Goal: Task Accomplishment & Management: Manage account settings

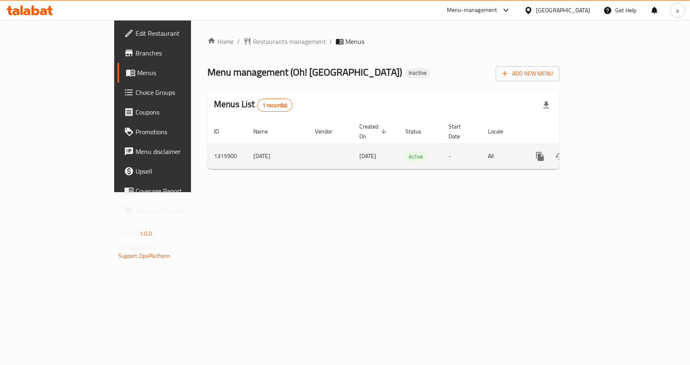
click at [604, 152] on icon "enhanced table" at bounding box center [599, 157] width 10 height 10
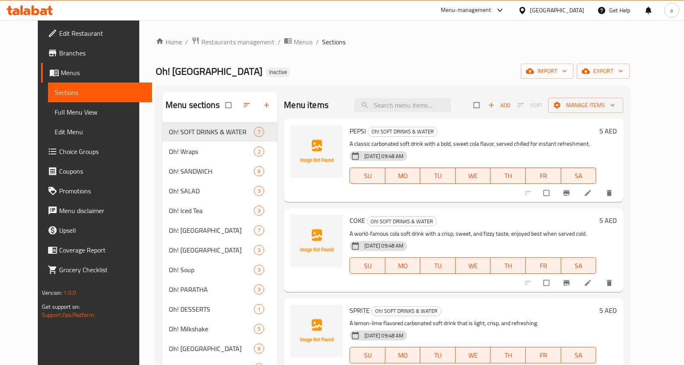
click at [579, 79] on div "Home / Restaurants management / Menus / Sections Oh! Chai Cafe Inactive import …" at bounding box center [393, 250] width 474 height 427
click at [567, 76] on span "import" at bounding box center [546, 71] width 39 height 10
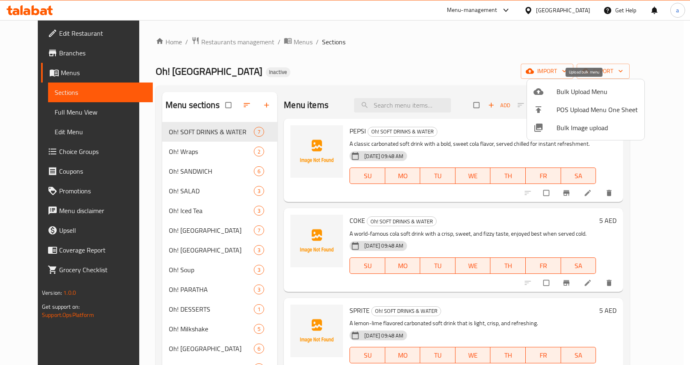
click at [578, 94] on span "Bulk Upload Menu" at bounding box center [596, 92] width 81 height 10
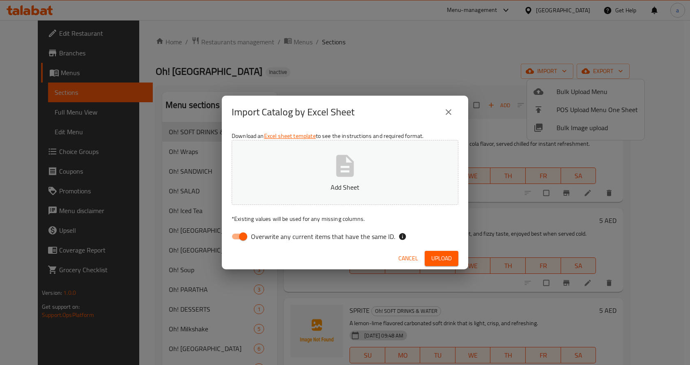
click at [316, 237] on span "Overwrite any current items that have the same ID." at bounding box center [323, 237] width 144 height 10
click at [266, 237] on input "Overwrite any current items that have the same ID." at bounding box center [243, 237] width 47 height 16
checkbox input "false"
click at [451, 259] on span "Upload" at bounding box center [441, 258] width 21 height 10
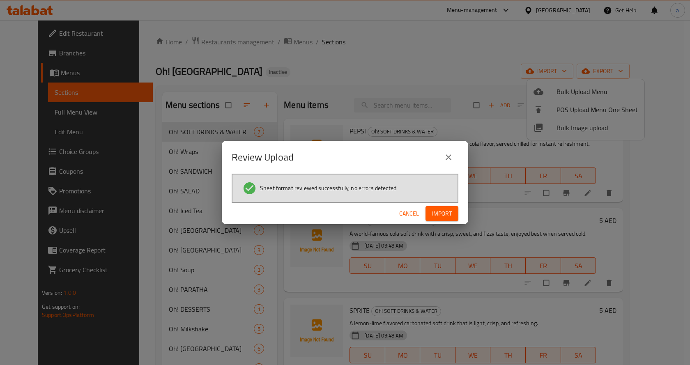
click at [452, 217] on button "Import" at bounding box center [441, 213] width 33 height 15
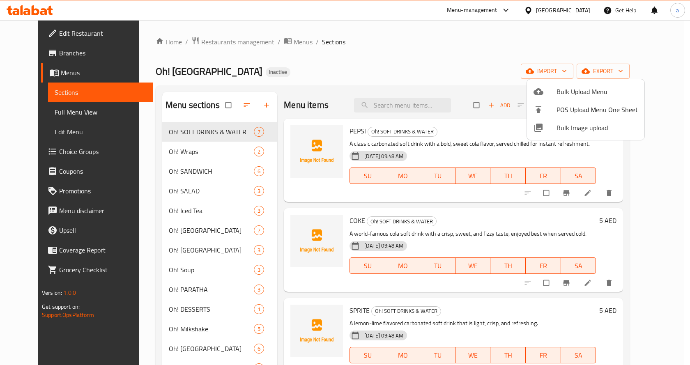
click at [411, 57] on div at bounding box center [345, 182] width 690 height 365
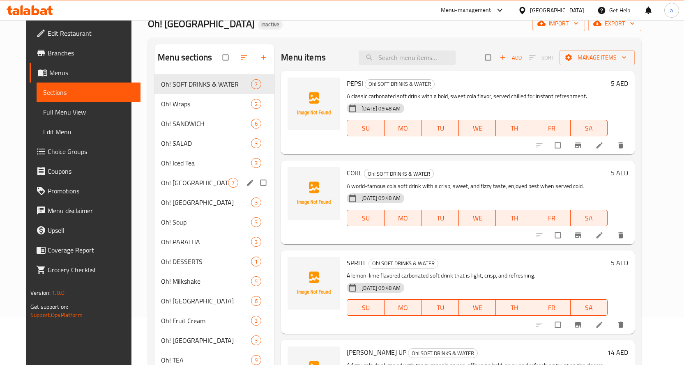
scroll to position [33, 0]
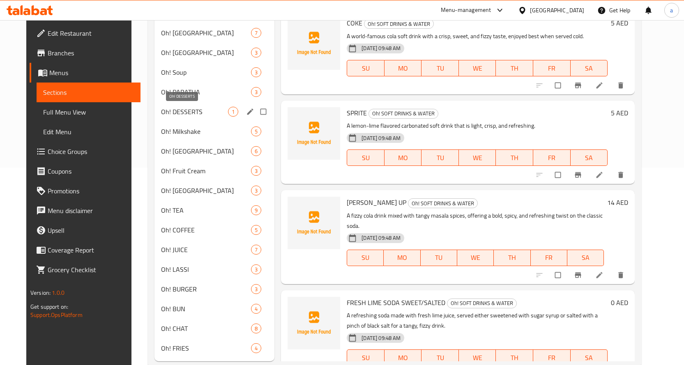
scroll to position [205, 0]
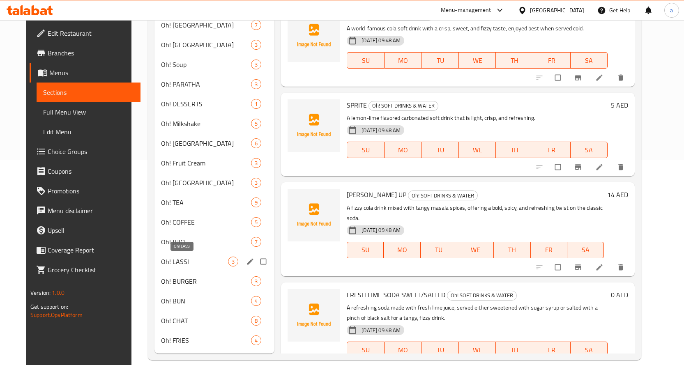
click at [188, 266] on span "Oh! LASSI" at bounding box center [194, 262] width 67 height 10
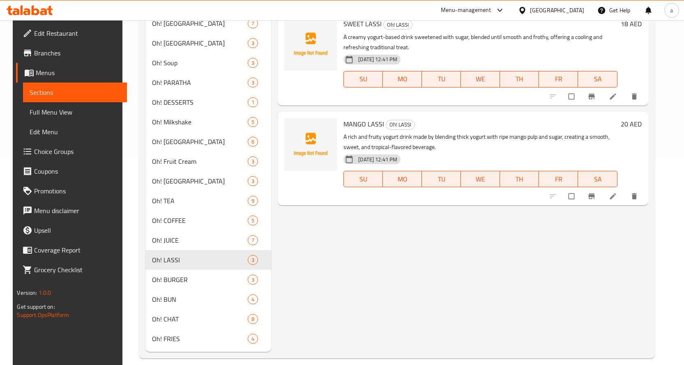
scroll to position [217, 0]
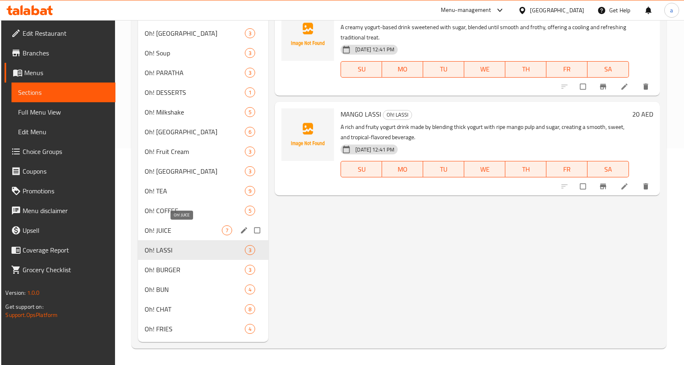
click at [171, 233] on span "Oh! JUICE" at bounding box center [183, 230] width 77 height 10
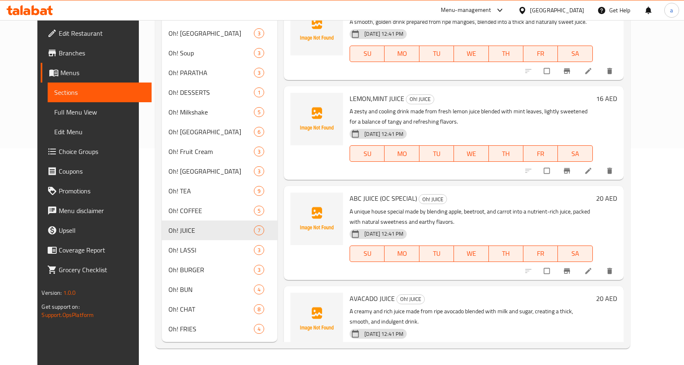
scroll to position [212, 0]
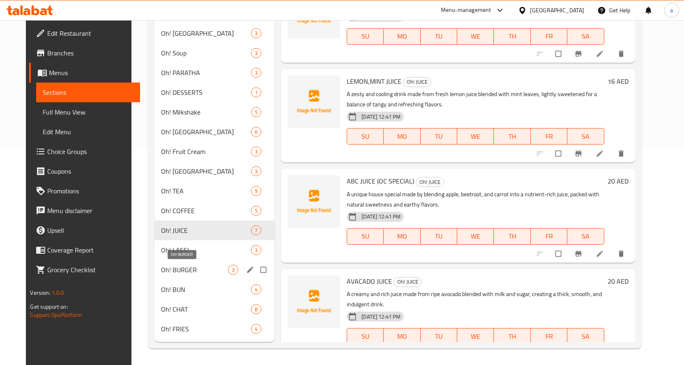
click at [176, 268] on span "Oh! BURGER" at bounding box center [194, 270] width 67 height 10
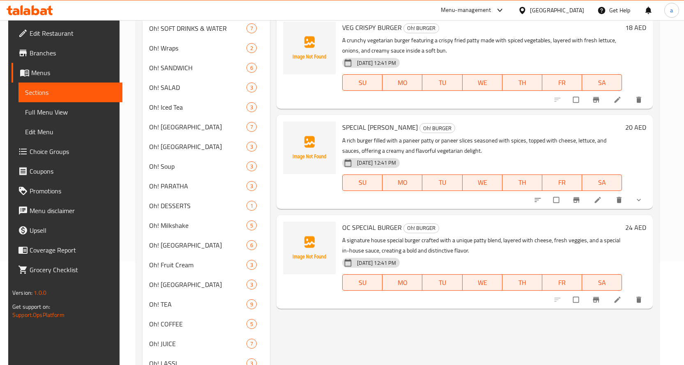
scroll to position [94, 0]
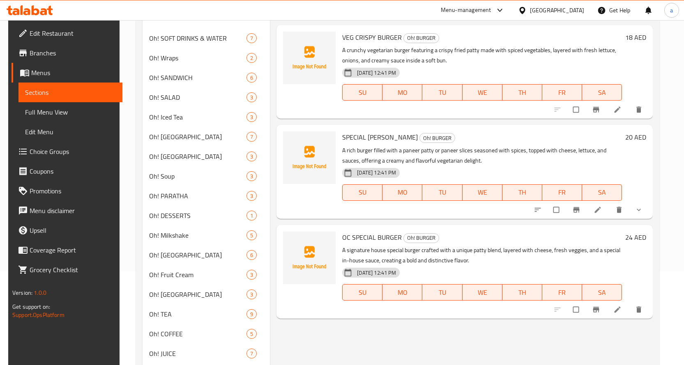
click at [649, 207] on button "show more" at bounding box center [639, 210] width 20 height 18
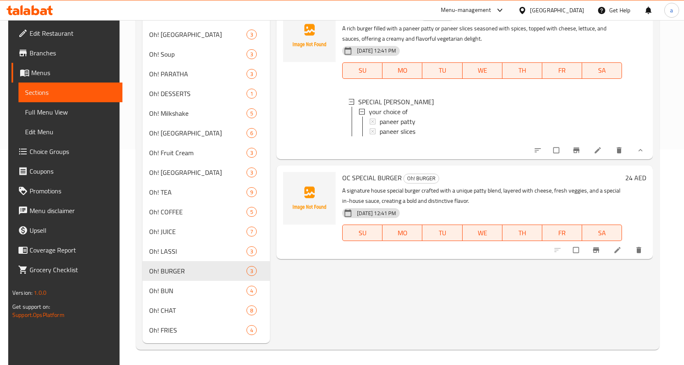
scroll to position [217, 0]
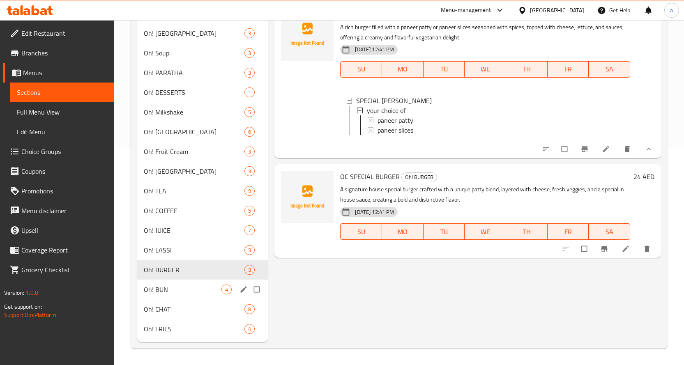
click at [185, 298] on div "Oh! BUN 4" at bounding box center [202, 290] width 131 height 20
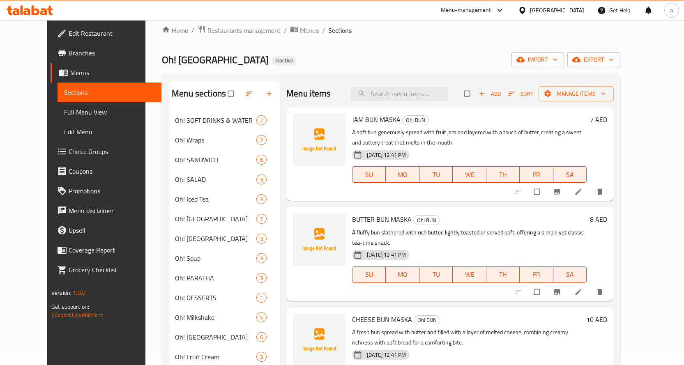
scroll to position [217, 0]
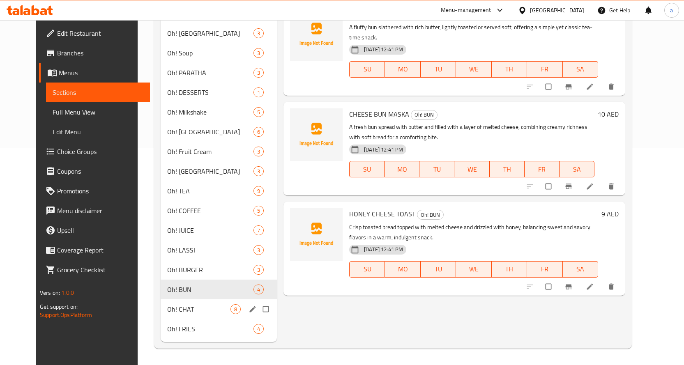
click at [175, 314] on span "Oh! CHAT" at bounding box center [198, 309] width 63 height 10
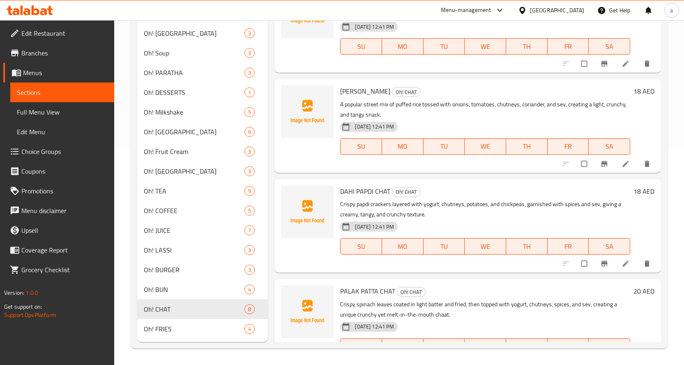
scroll to position [246, 0]
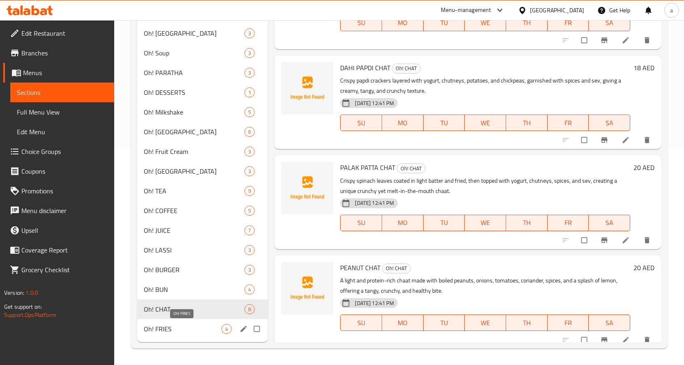
click at [179, 325] on span "Oh! FRIES" at bounding box center [183, 329] width 78 height 10
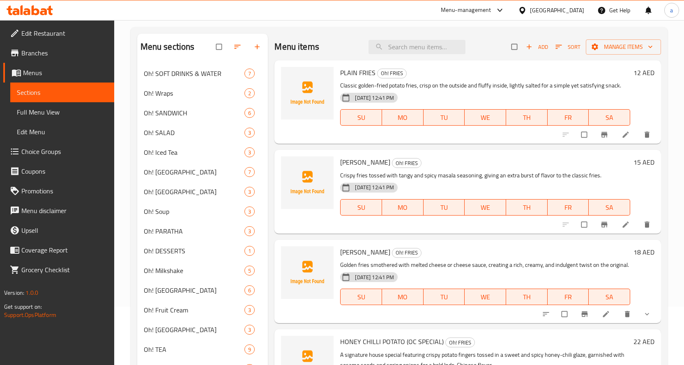
scroll to position [135, 0]
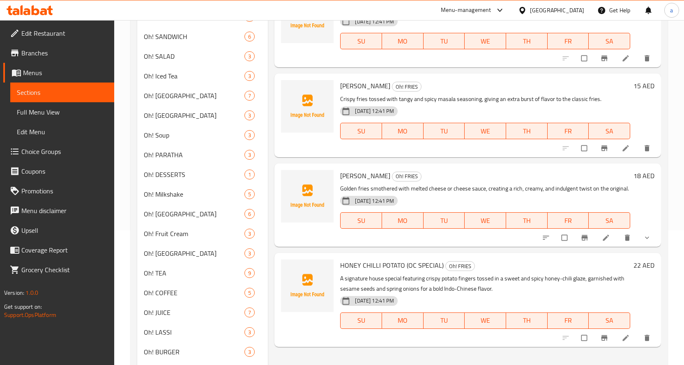
click at [652, 238] on span "show more" at bounding box center [648, 238] width 10 height 8
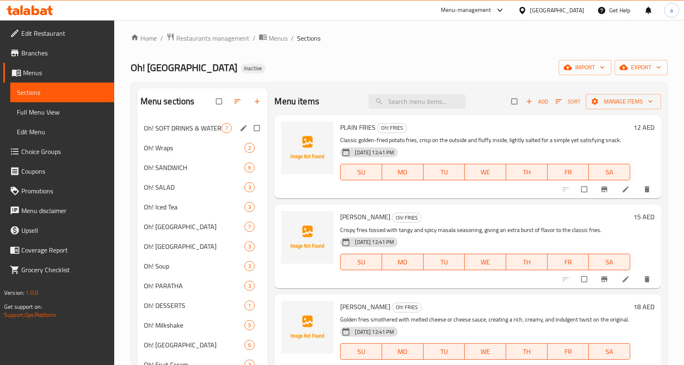
scroll to position [0, 0]
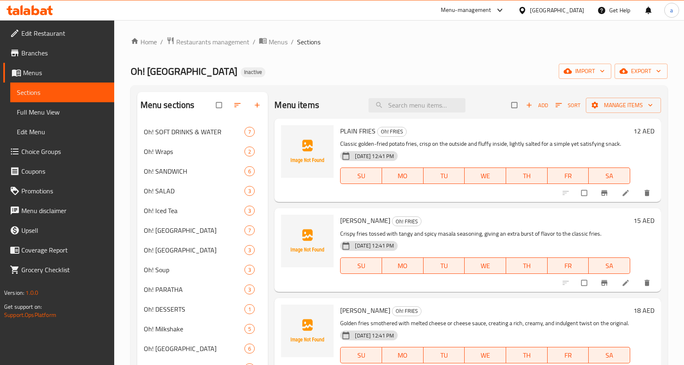
click at [34, 106] on link "Full Menu View" at bounding box center [62, 112] width 104 height 20
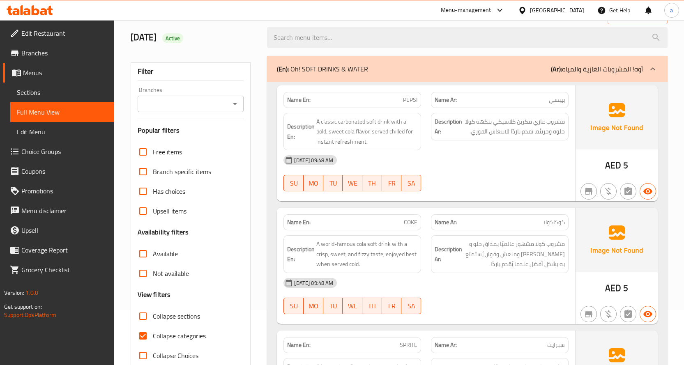
scroll to position [164, 0]
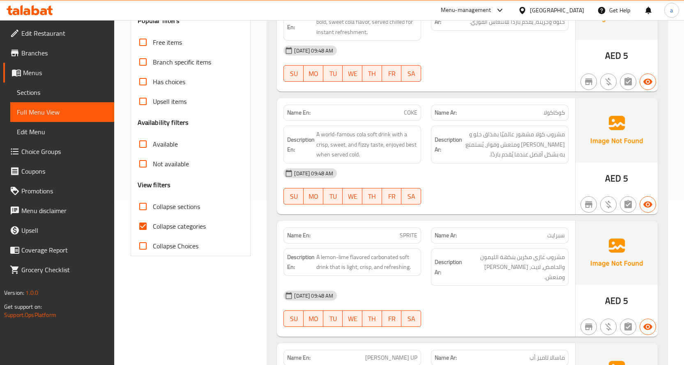
click at [148, 227] on input "Collapse categories" at bounding box center [143, 226] width 20 height 20
checkbox input "false"
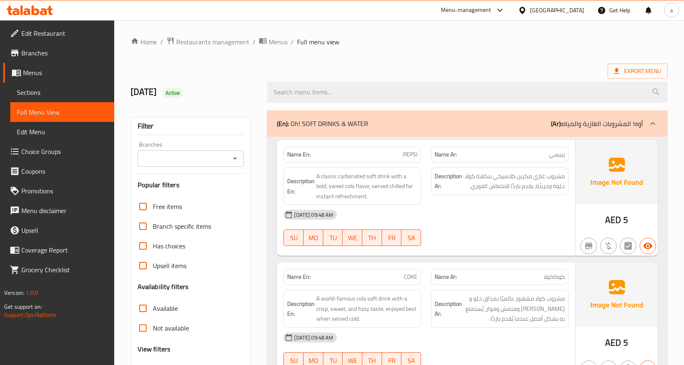
click at [640, 121] on p "(Ar): أوه! المشروبات الغازية والمياه" at bounding box center [597, 124] width 92 height 10
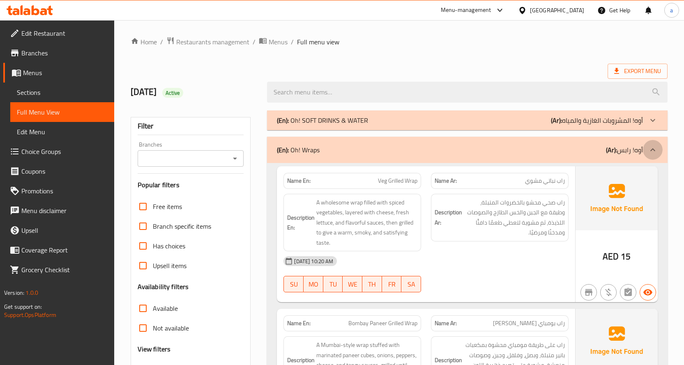
click at [650, 149] on icon at bounding box center [653, 150] width 10 height 10
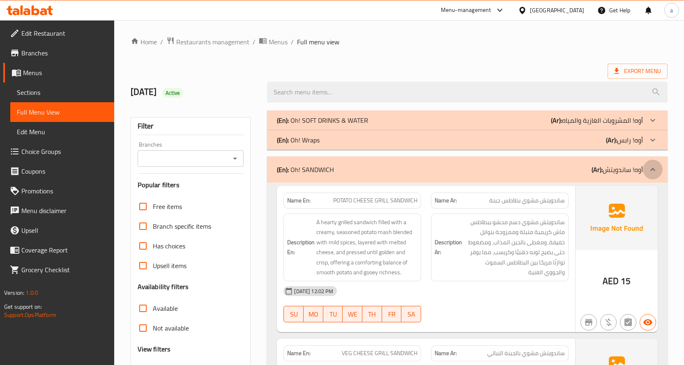
click at [654, 170] on icon at bounding box center [652, 169] width 5 height 3
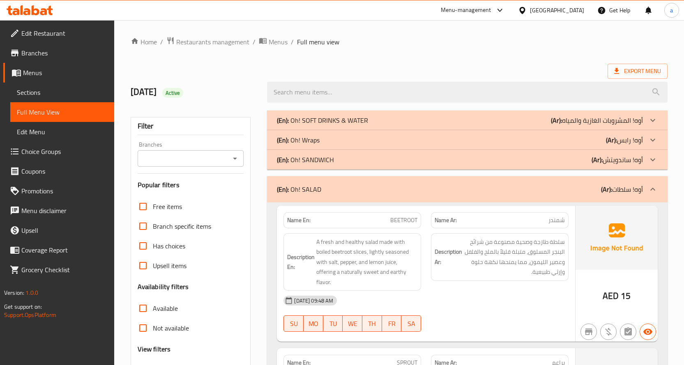
click at [652, 187] on icon at bounding box center [653, 189] width 10 height 10
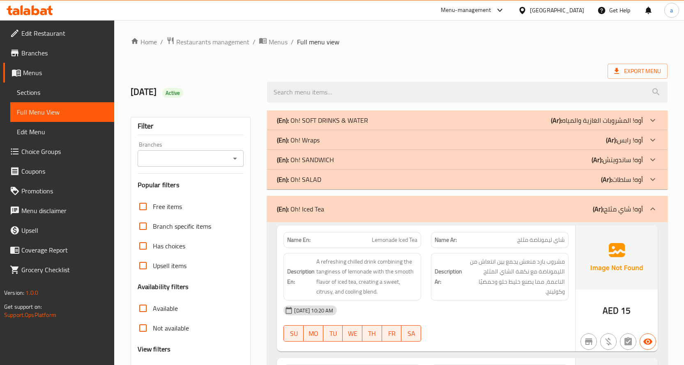
click at [648, 210] on icon at bounding box center [653, 209] width 10 height 10
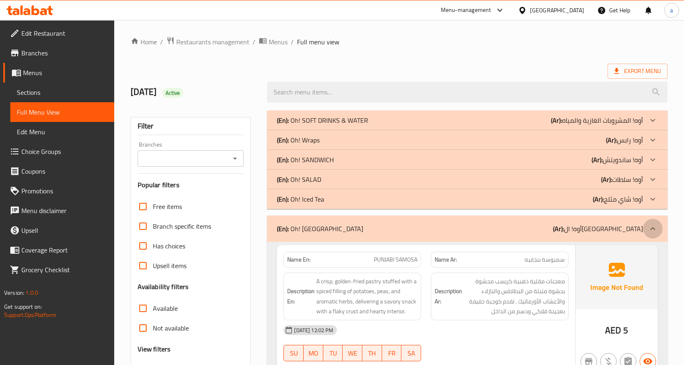
click at [649, 229] on icon at bounding box center [653, 229] width 10 height 10
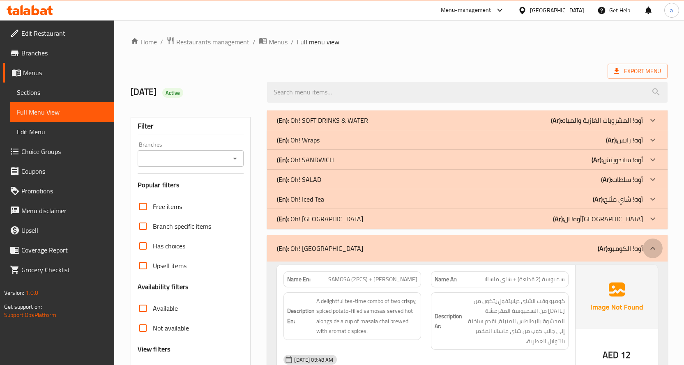
click at [650, 250] on icon at bounding box center [653, 248] width 10 height 10
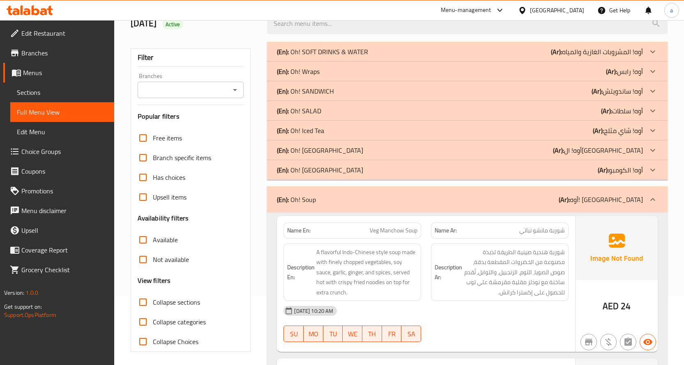
scroll to position [82, 0]
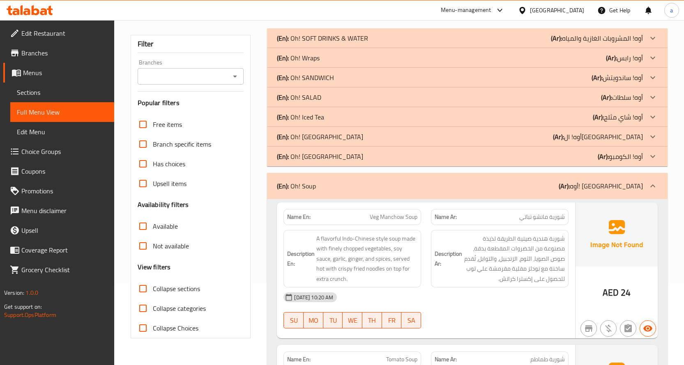
click at [646, 184] on div at bounding box center [653, 186] width 20 height 20
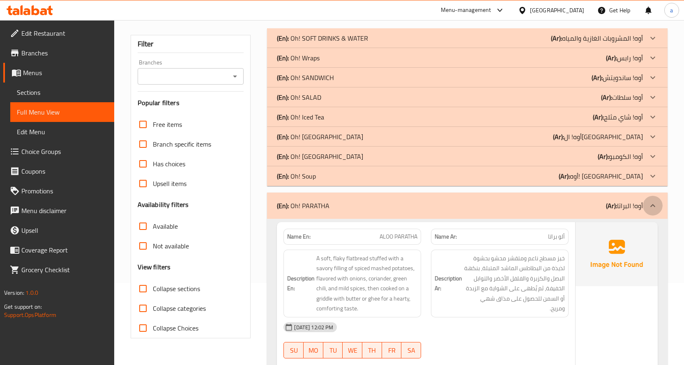
click at [652, 203] on icon at bounding box center [653, 206] width 10 height 10
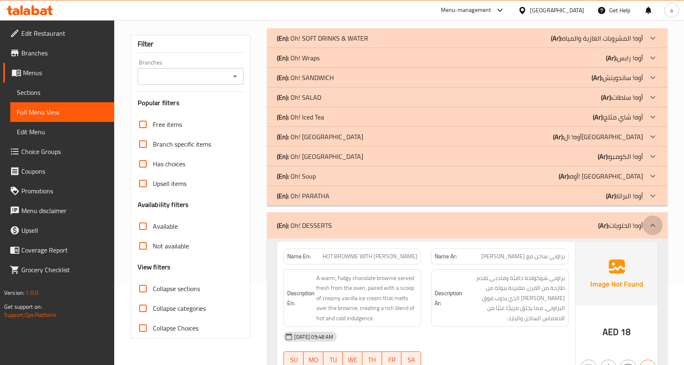
click at [653, 223] on icon at bounding box center [653, 225] width 10 height 10
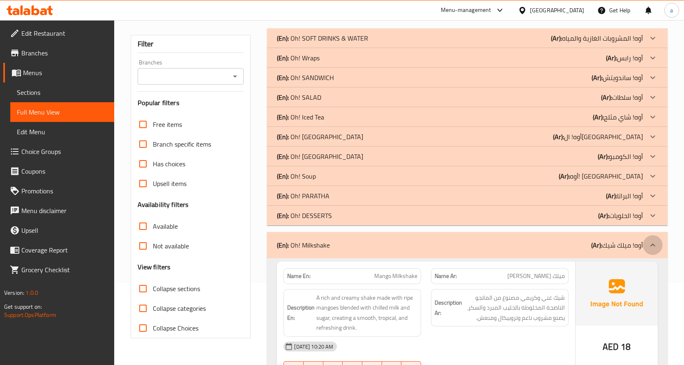
click at [656, 245] on icon at bounding box center [653, 245] width 10 height 10
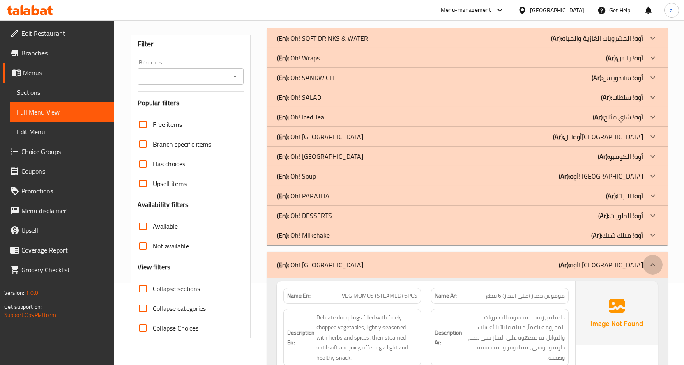
click at [658, 260] on div at bounding box center [653, 265] width 20 height 20
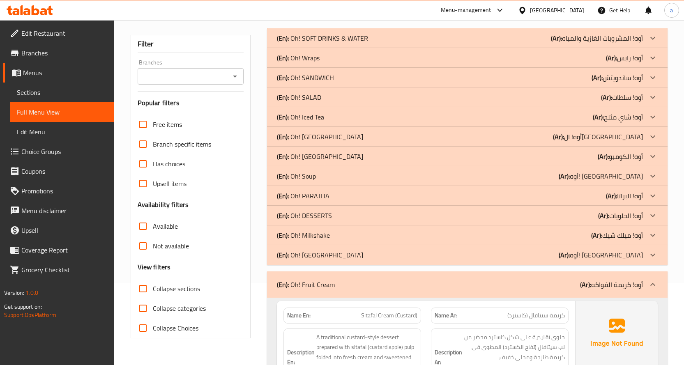
click at [655, 289] on icon at bounding box center [653, 285] width 10 height 10
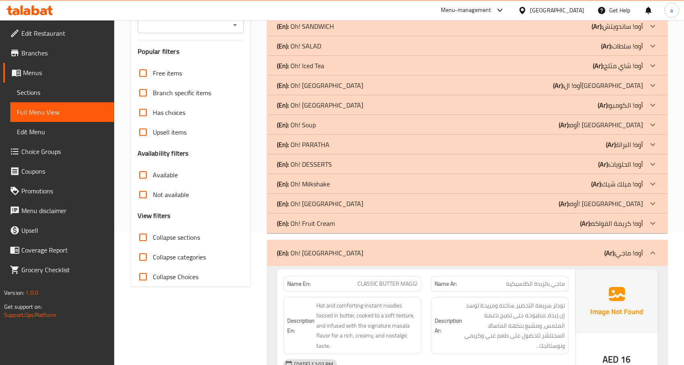
scroll to position [205, 0]
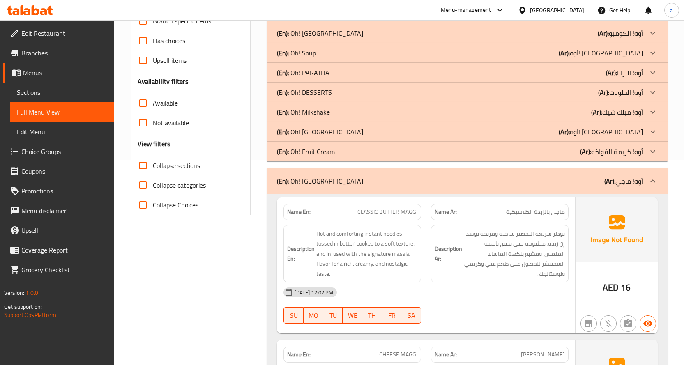
click at [653, 187] on div at bounding box center [653, 181] width 20 height 20
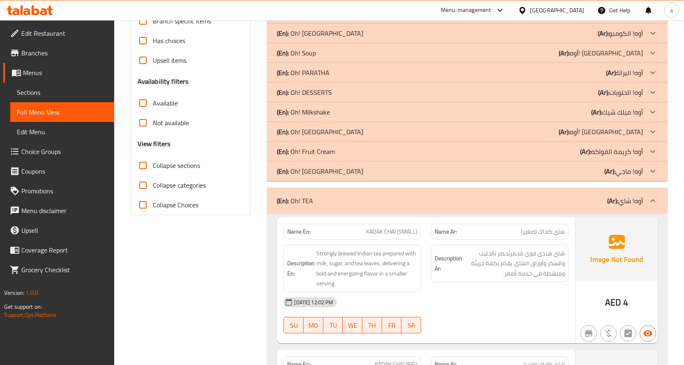
click at [651, 202] on icon at bounding box center [653, 201] width 10 height 10
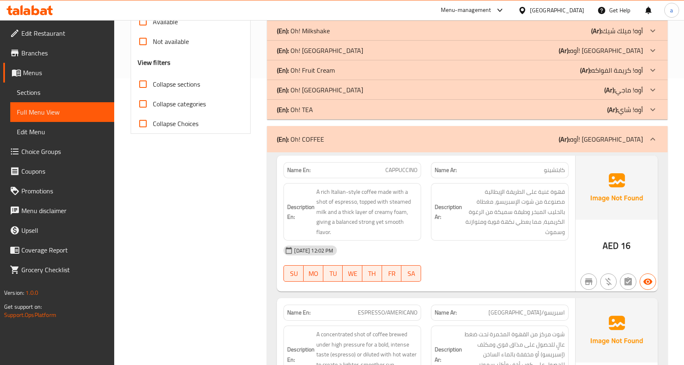
scroll to position [287, 0]
click at [649, 142] on icon at bounding box center [653, 138] width 10 height 10
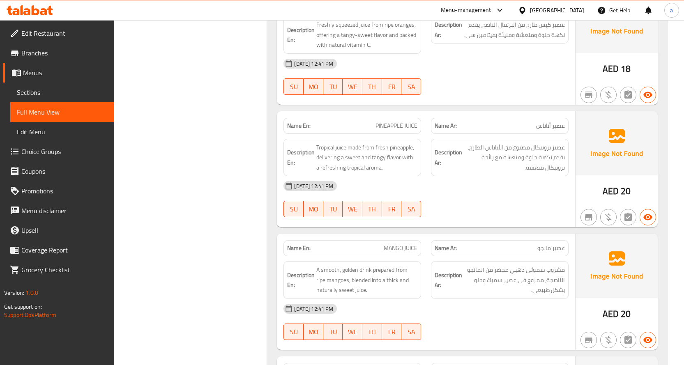
scroll to position [0, 0]
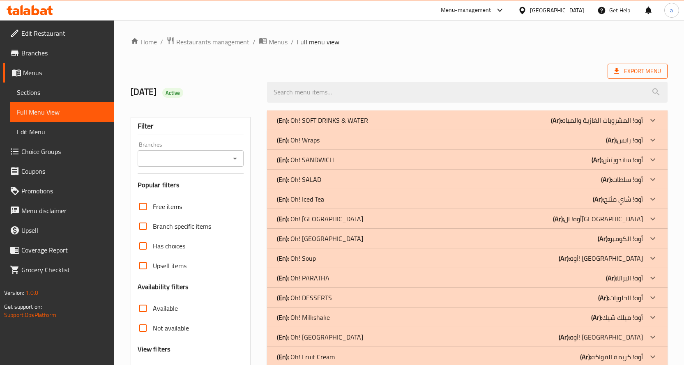
click at [619, 64] on span "Export Menu" at bounding box center [637, 71] width 60 height 15
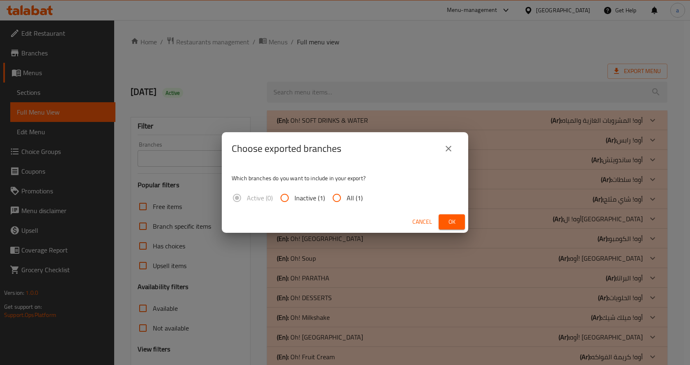
click at [335, 199] on input "All (1)" at bounding box center [337, 198] width 20 height 20
radio input "true"
click at [447, 221] on span "Ok" at bounding box center [451, 222] width 13 height 10
